Goal: Check status

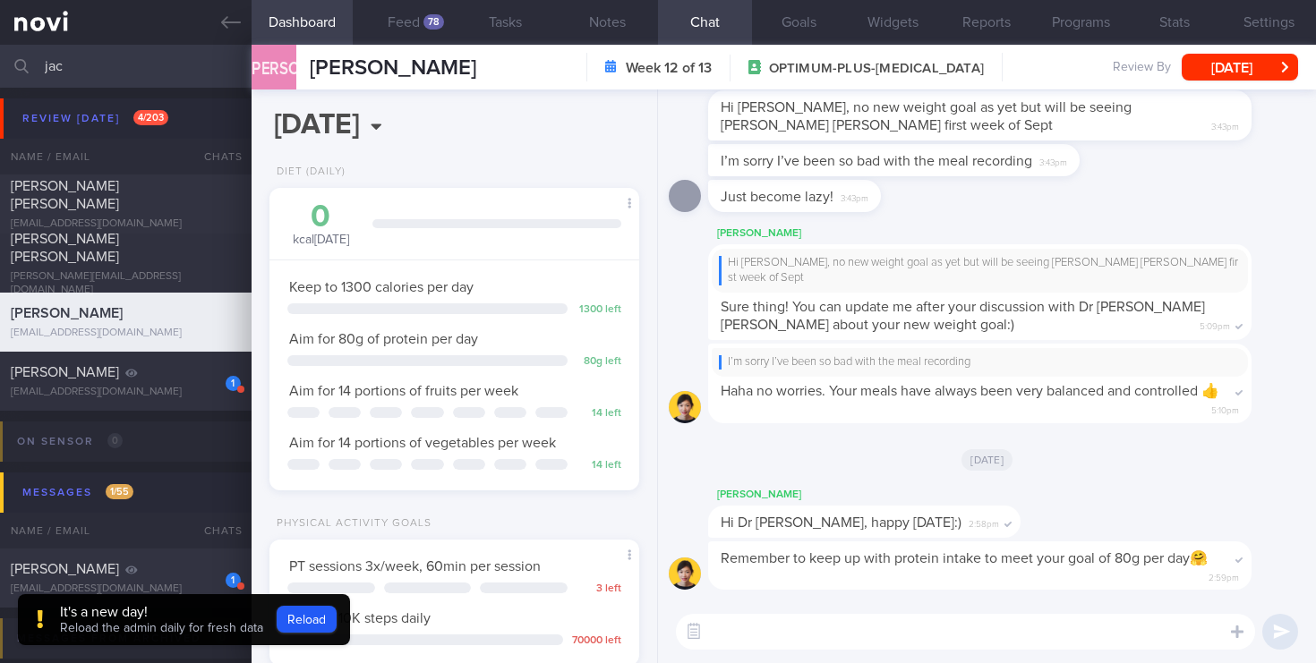
select select "5"
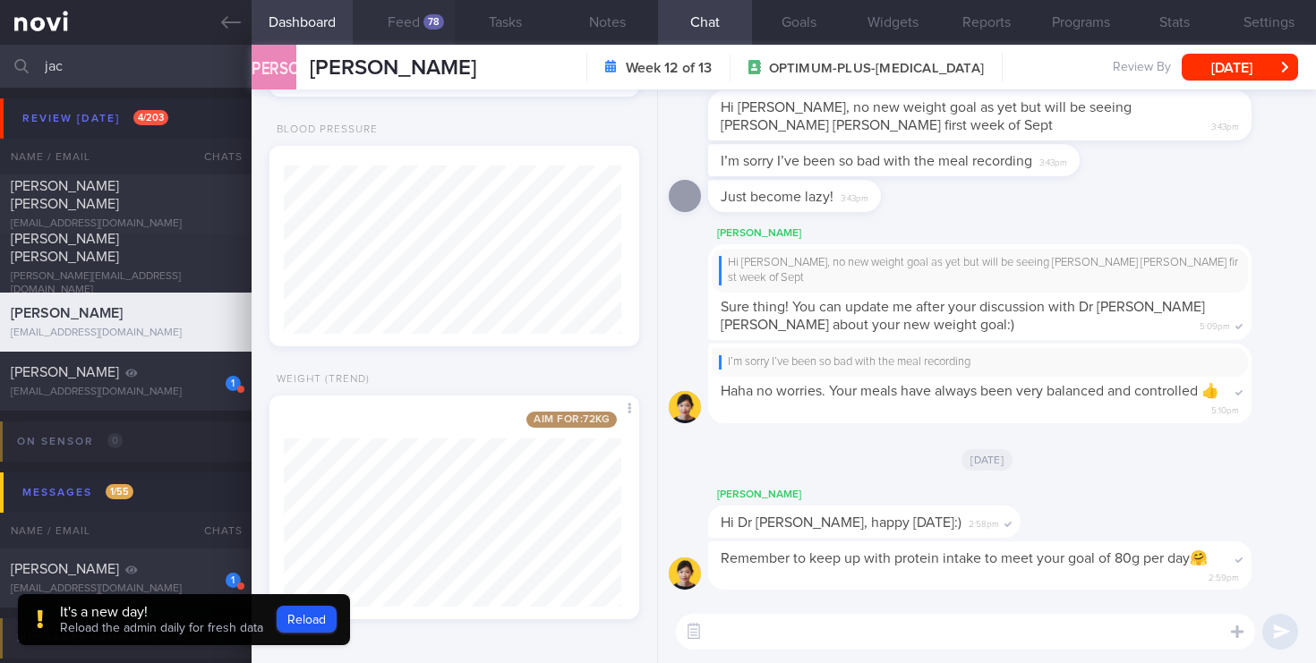
click at [432, 15] on div "78" at bounding box center [433, 21] width 21 height 15
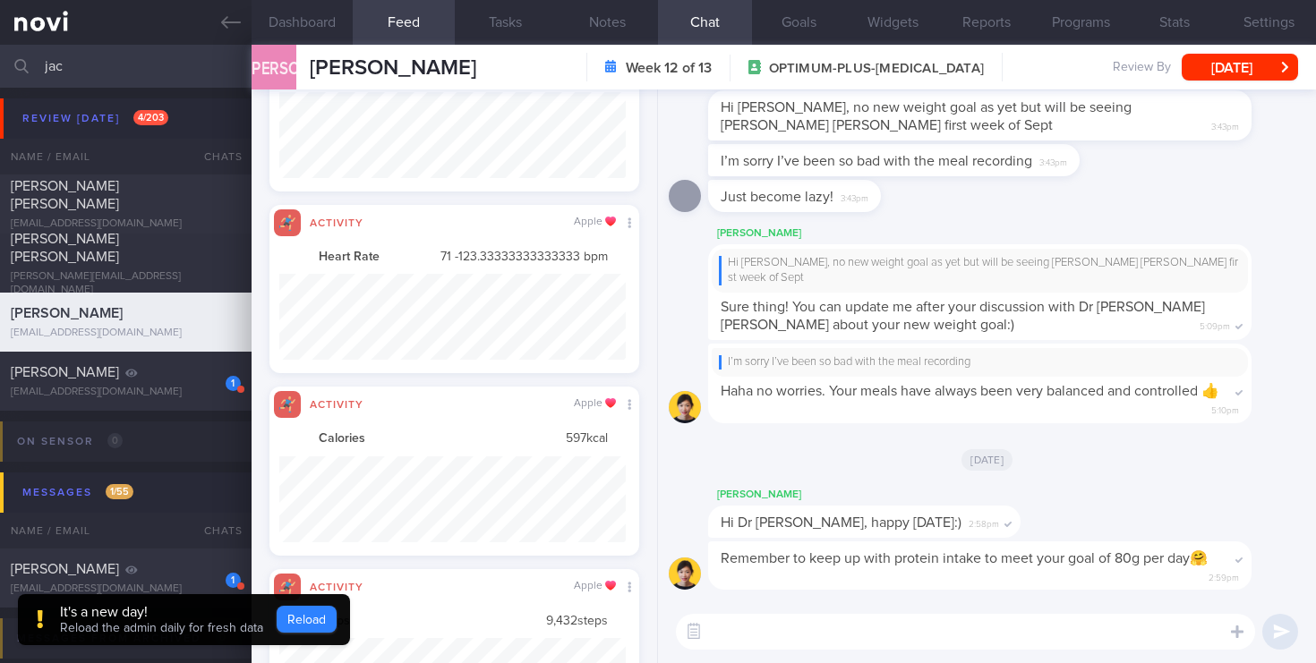
click at [301, 617] on button "Reload" at bounding box center [307, 619] width 60 height 27
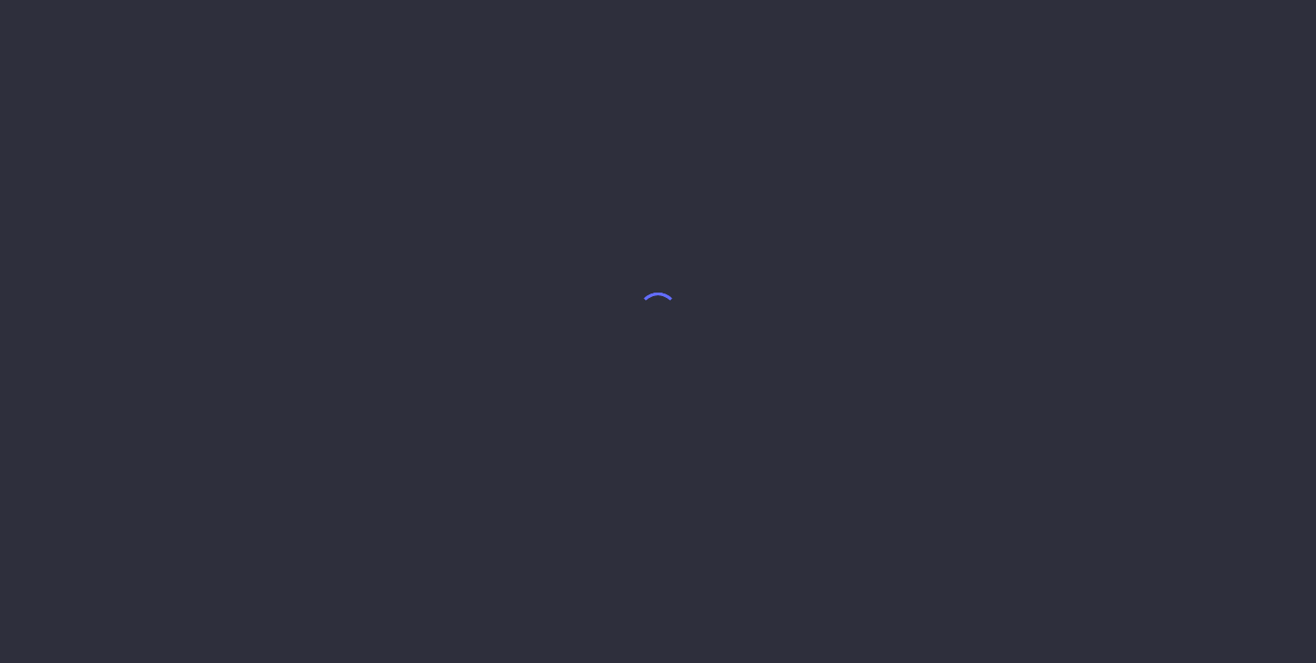
select select "5"
